Goal: Task Accomplishment & Management: Manage account settings

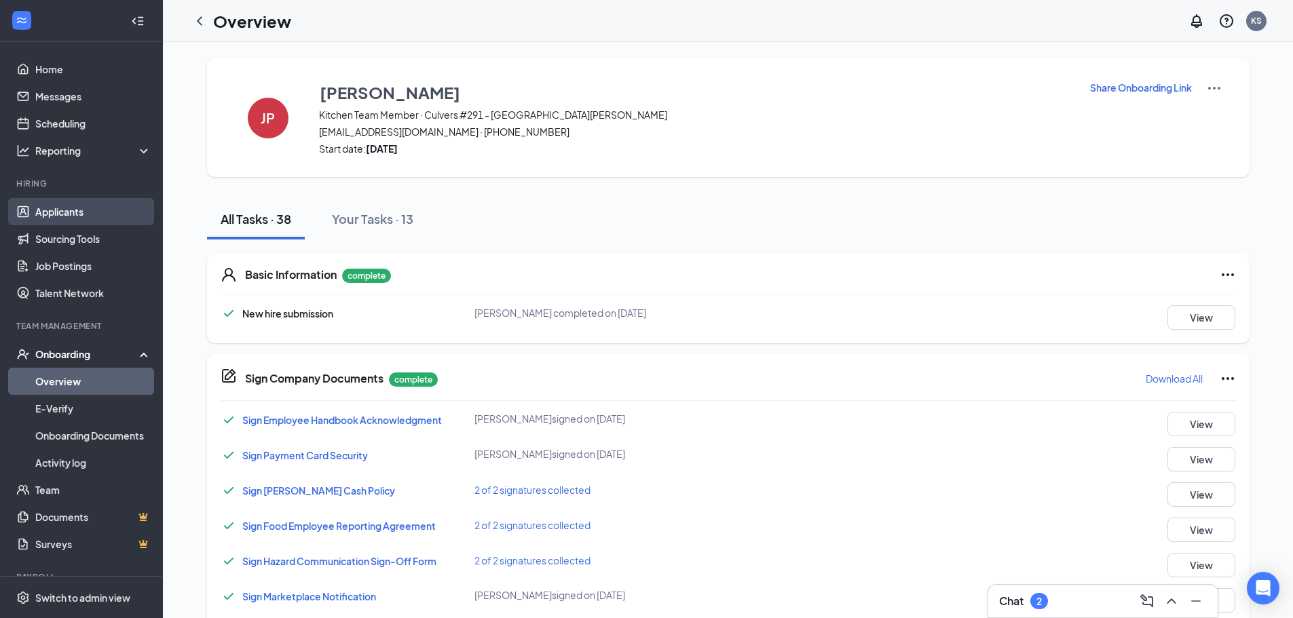
click at [43, 213] on link "Applicants" at bounding box center [93, 211] width 116 height 27
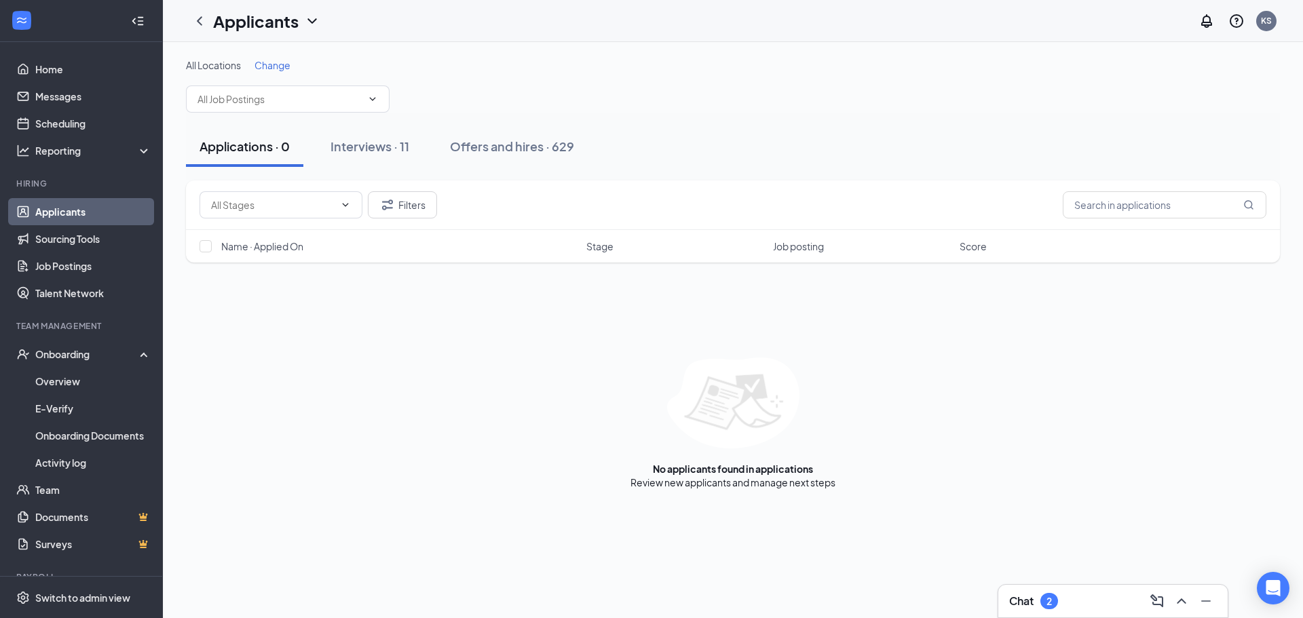
click at [276, 67] on span "Change" at bounding box center [273, 65] width 36 height 12
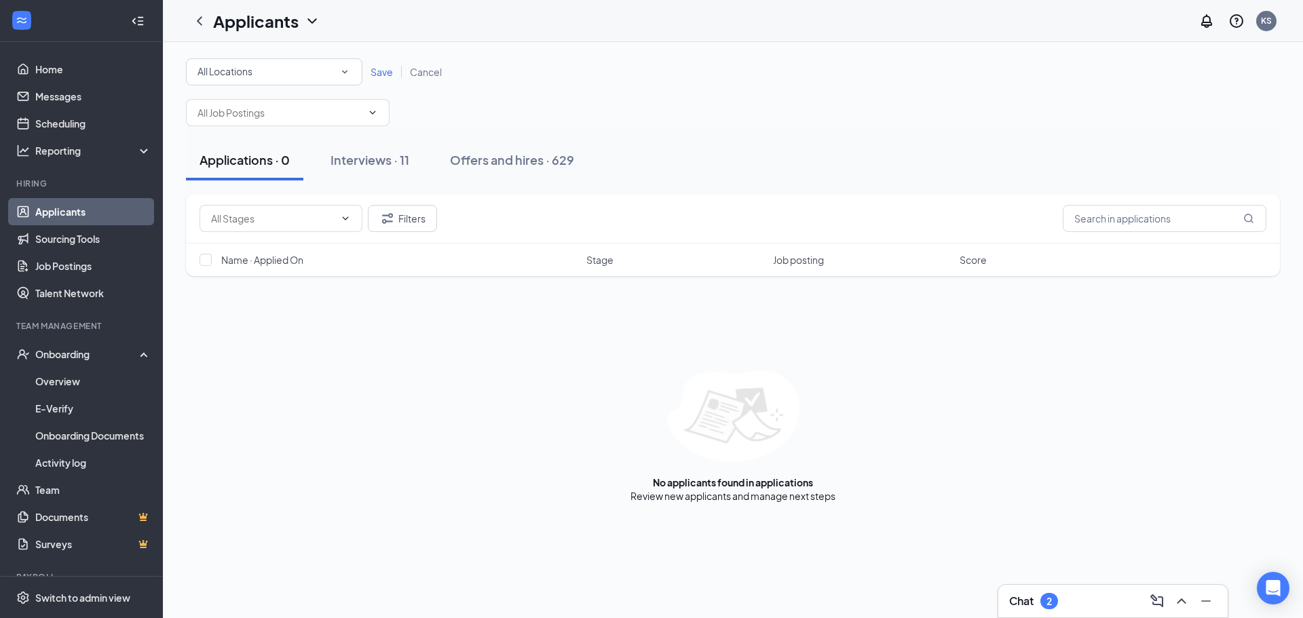
click at [278, 73] on div "All Locations" at bounding box center [274, 72] width 153 height 16
drag, startPoint x: 253, startPoint y: 136, endPoint x: 354, endPoint y: 92, distance: 110.3
click at [253, 138] on span "Culvers #291 - [GEOGRAPHIC_DATA][PERSON_NAME]" at bounding box center [318, 142] width 243 height 12
click at [398, 62] on div "All Locations [GEOGRAPHIC_DATA] #291 - [GEOGRAPHIC_DATA][PERSON_NAME] Save Canc…" at bounding box center [733, 71] width 1094 height 27
click at [383, 72] on span "Save" at bounding box center [382, 72] width 22 height 12
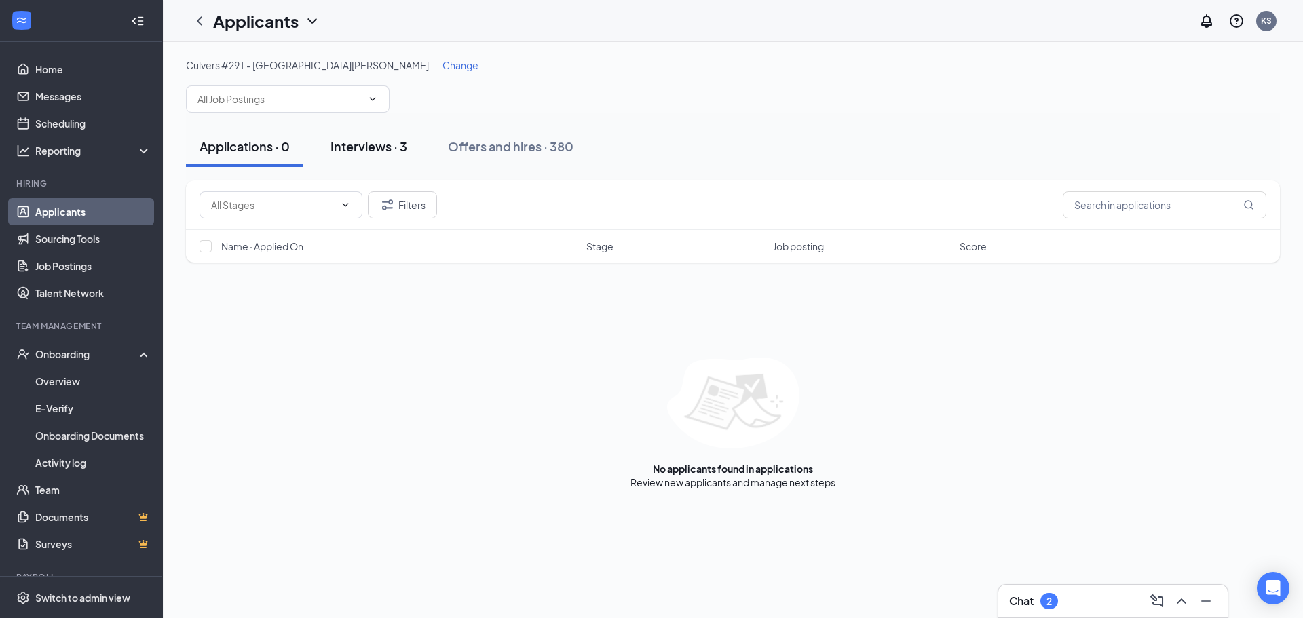
click at [379, 141] on div "Interviews · 3" at bounding box center [369, 146] width 77 height 17
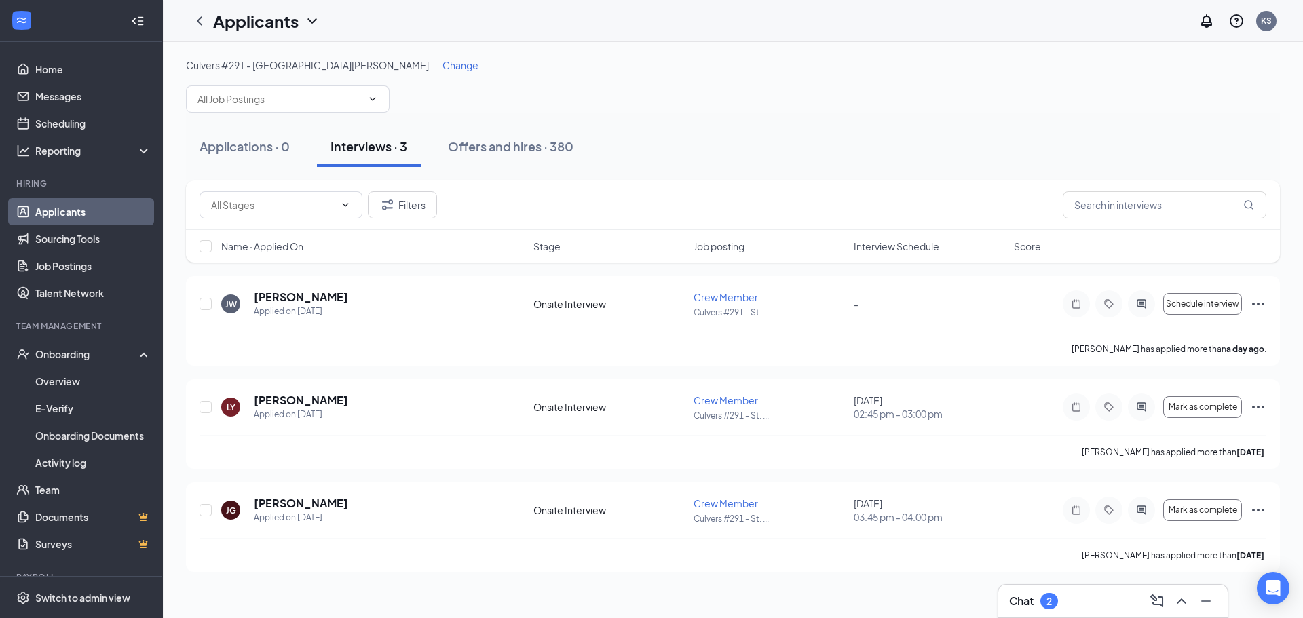
click at [899, 242] on span "Interview Schedule" at bounding box center [897, 247] width 86 height 14
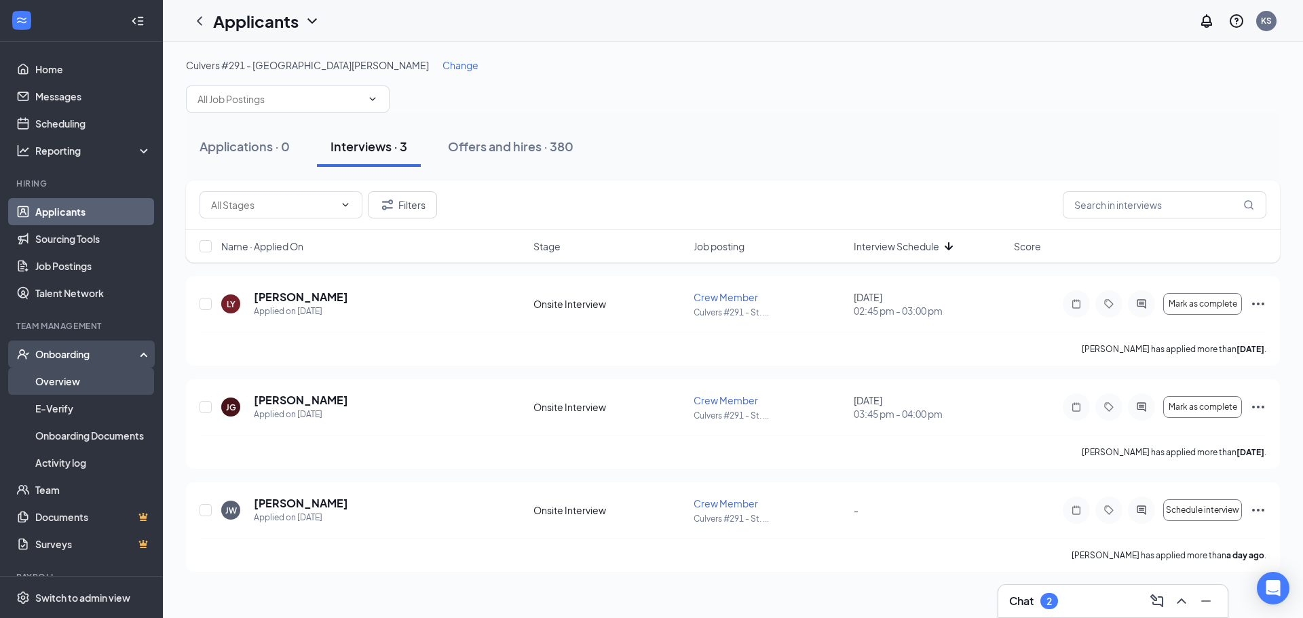
click at [56, 374] on link "Overview" at bounding box center [93, 381] width 116 height 27
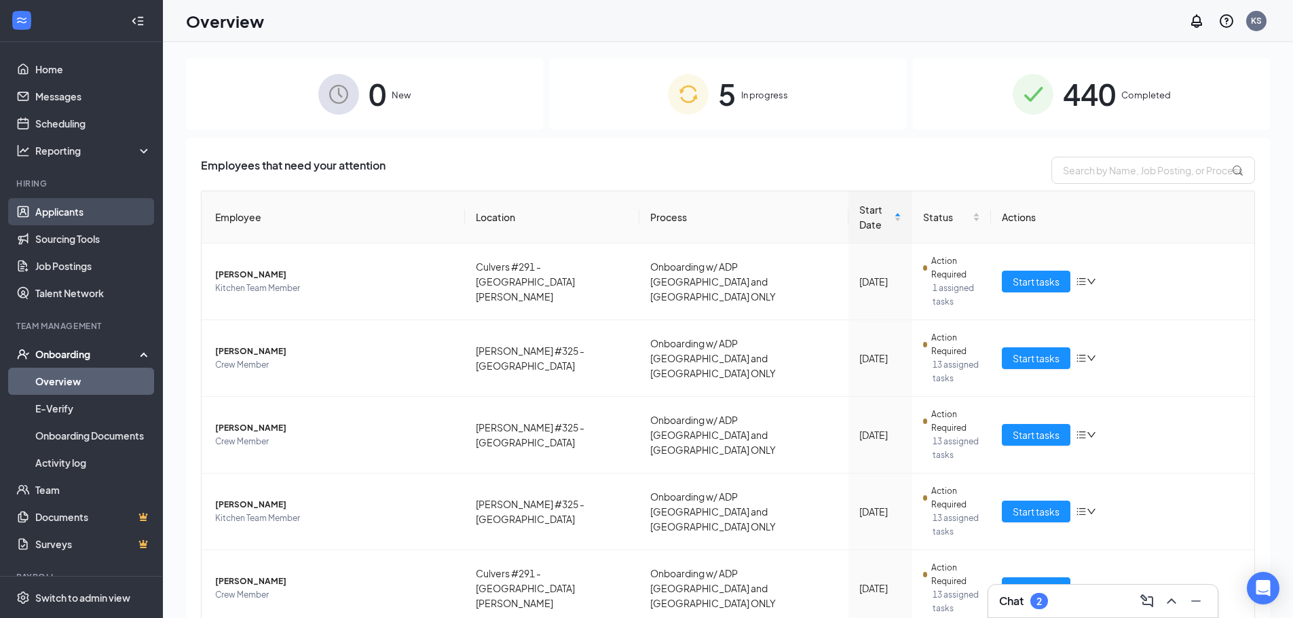
click at [75, 215] on link "Applicants" at bounding box center [93, 211] width 116 height 27
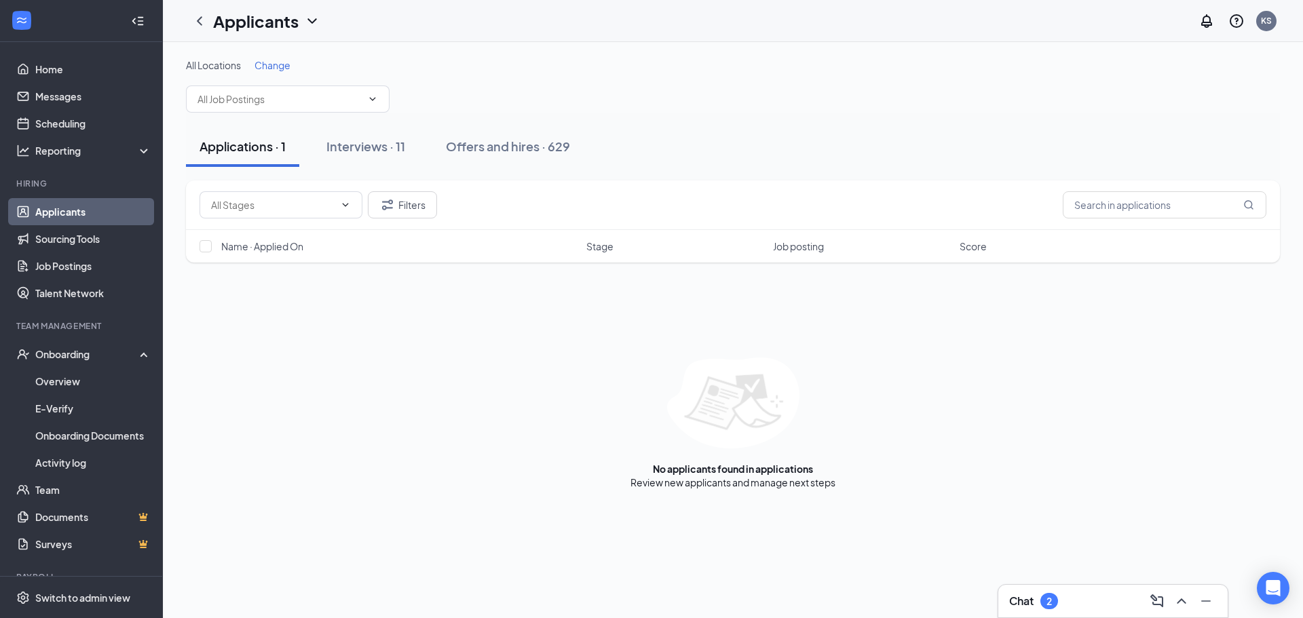
click at [259, 156] on button "Applications · 1" at bounding box center [242, 146] width 113 height 41
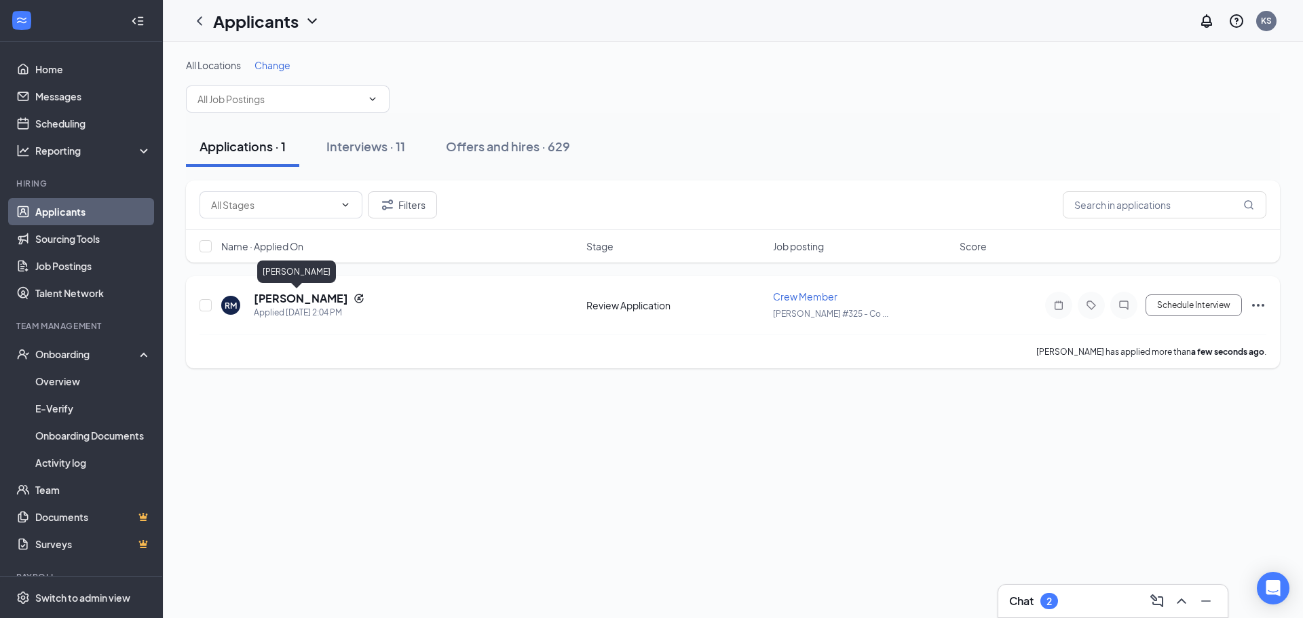
click at [276, 301] on h5 "[PERSON_NAME]" at bounding box center [301, 298] width 94 height 15
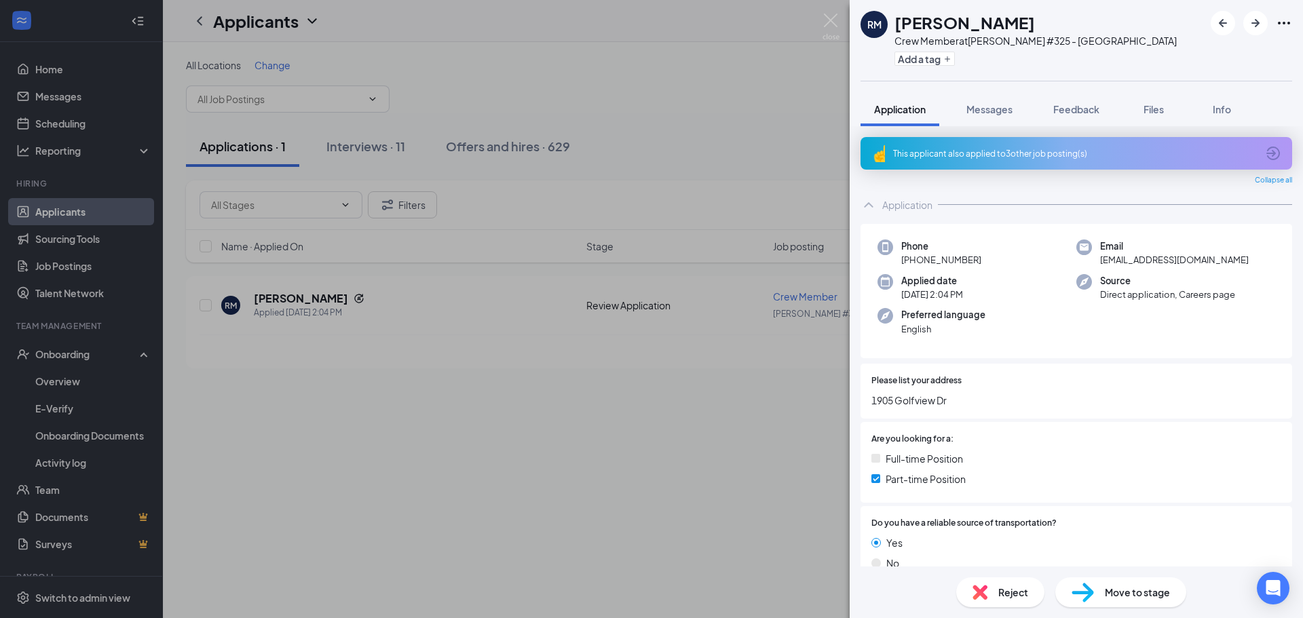
click at [999, 146] on div "This applicant also applied to 3 other job posting(s)" at bounding box center [1077, 153] width 432 height 33
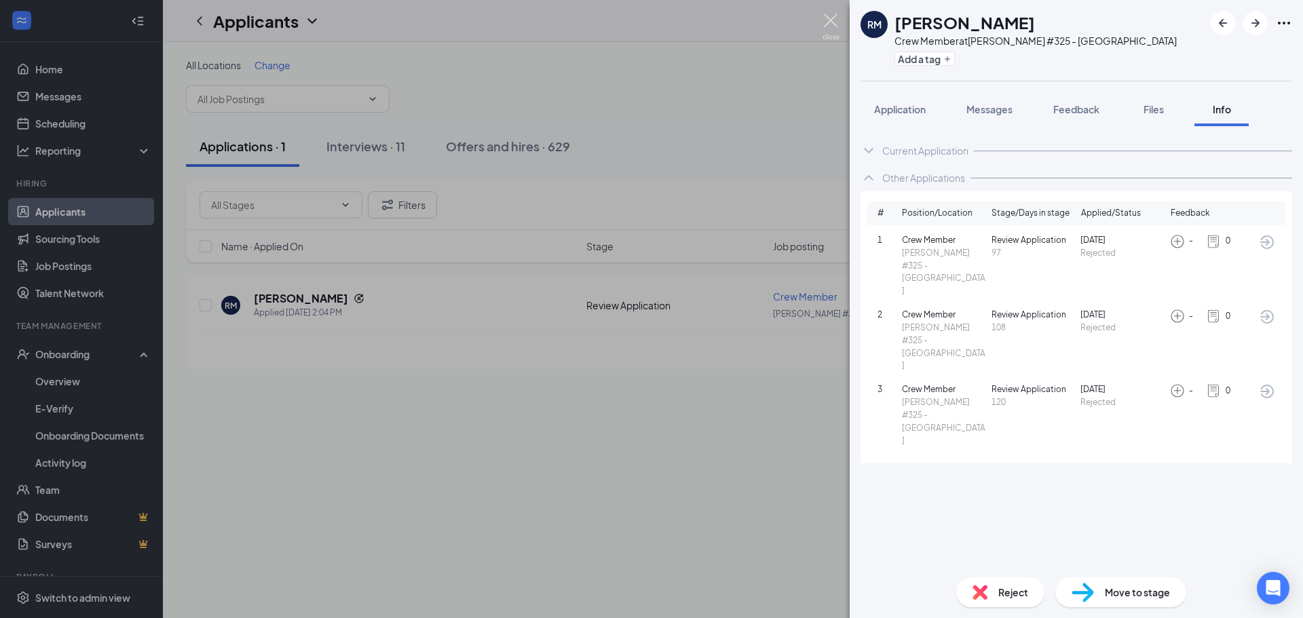
click at [831, 26] on img at bounding box center [831, 27] width 17 height 26
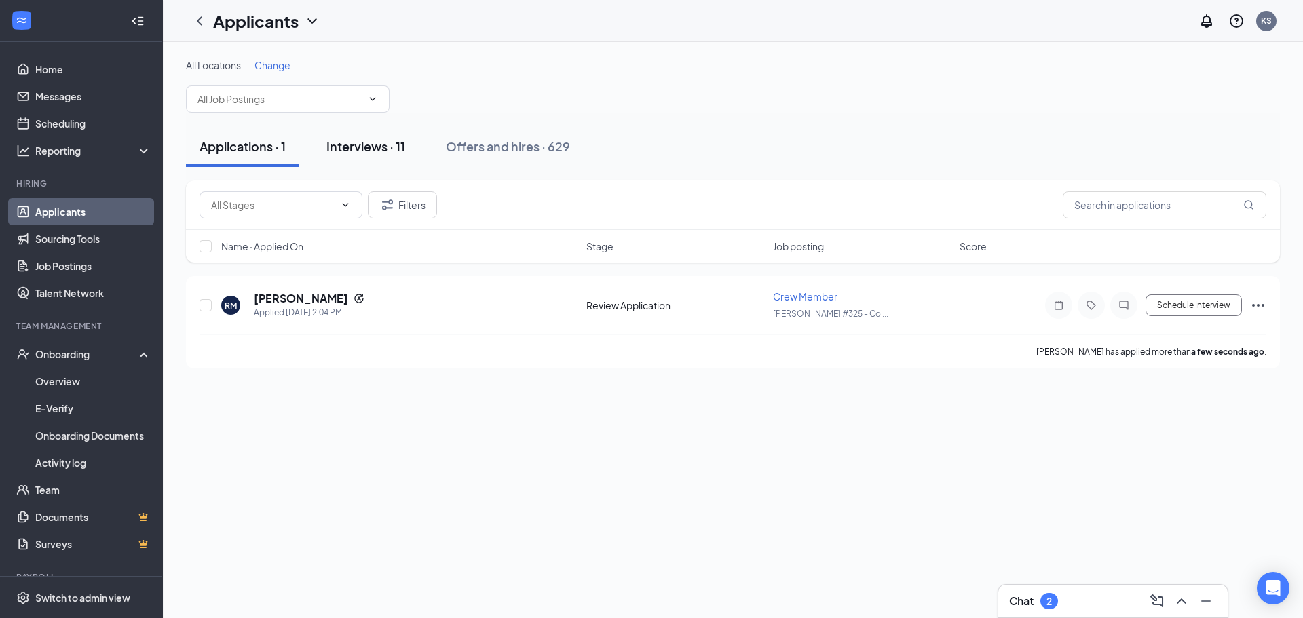
click at [354, 144] on div "Interviews · 11" at bounding box center [365, 146] width 79 height 17
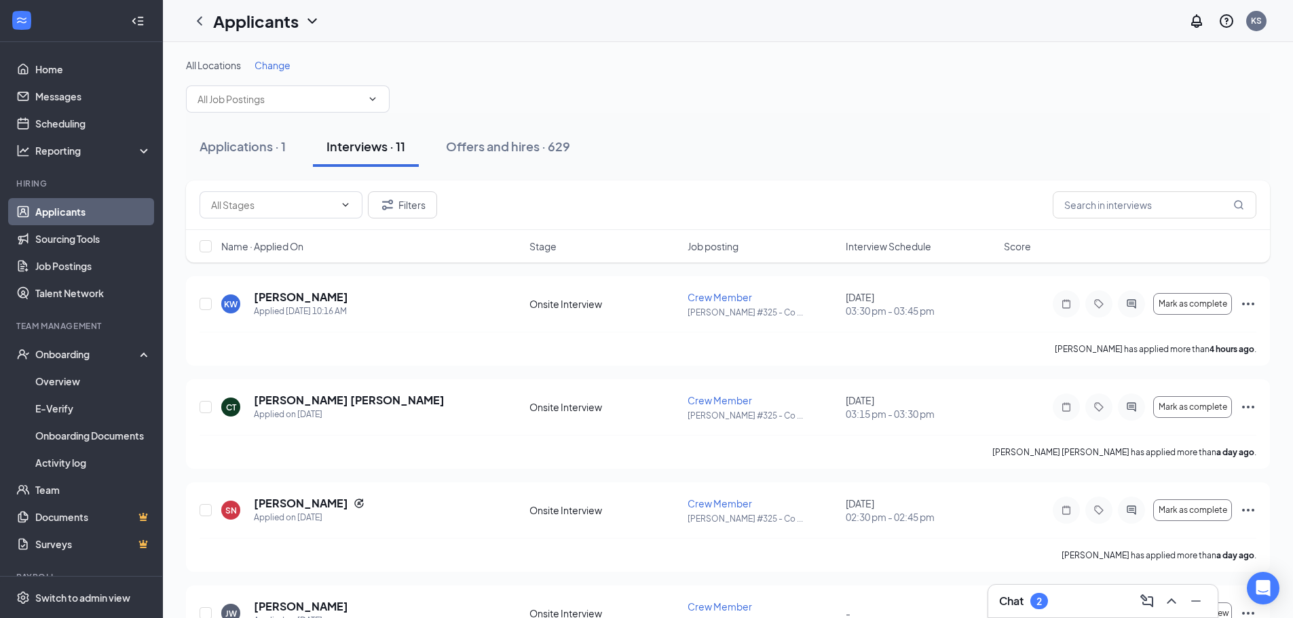
click at [869, 252] on span "Interview Schedule" at bounding box center [889, 247] width 86 height 14
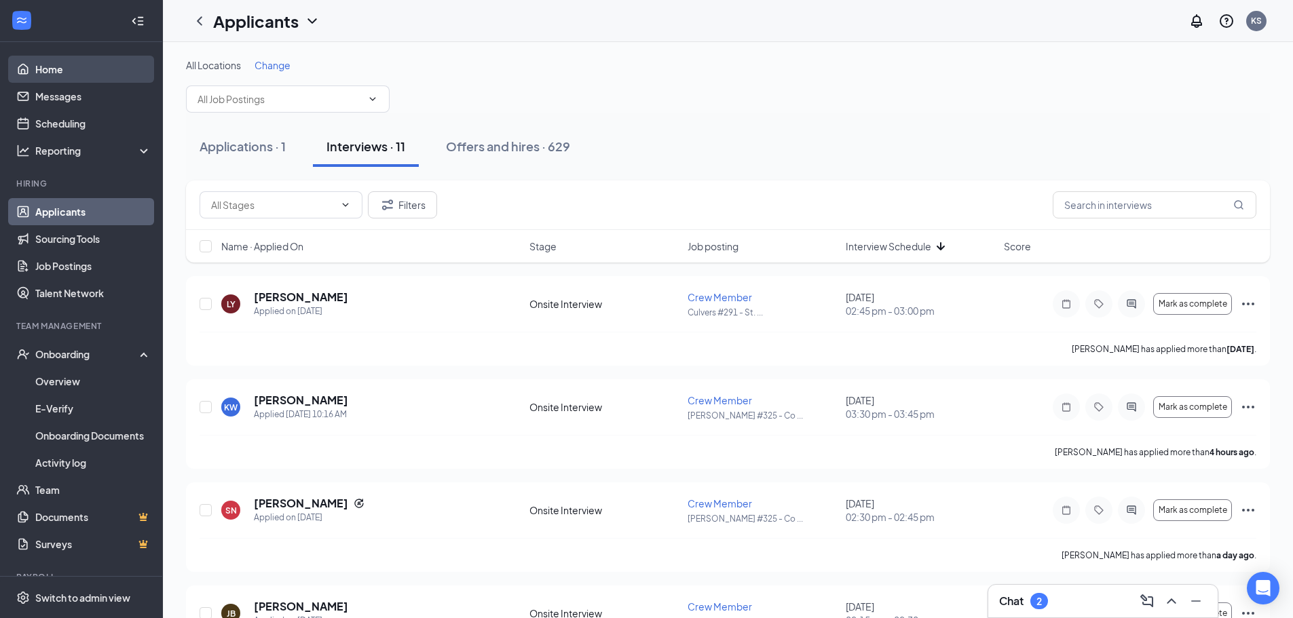
click at [75, 63] on link "Home" at bounding box center [93, 69] width 116 height 27
